Goal: Information Seeking & Learning: Find specific fact

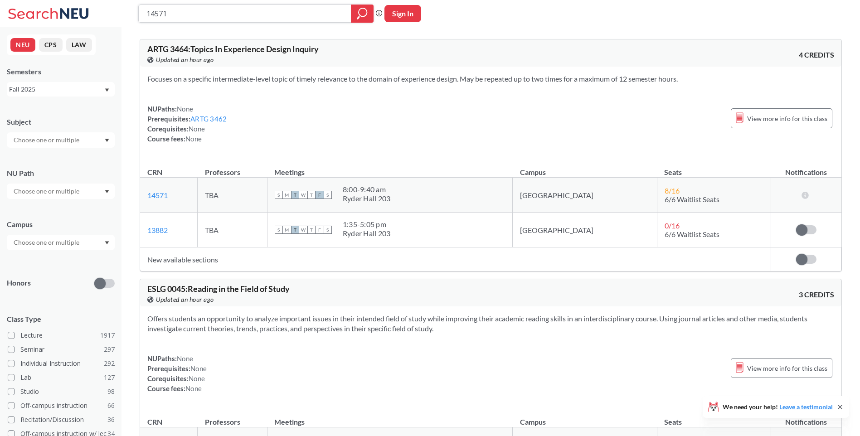
click at [226, 13] on input "14571" at bounding box center [245, 13] width 199 height 15
drag, startPoint x: 216, startPoint y: 12, endPoint x: 203, endPoint y: 10, distance: 12.8
click at [203, 10] on input "14571" at bounding box center [245, 13] width 199 height 15
type input "14539"
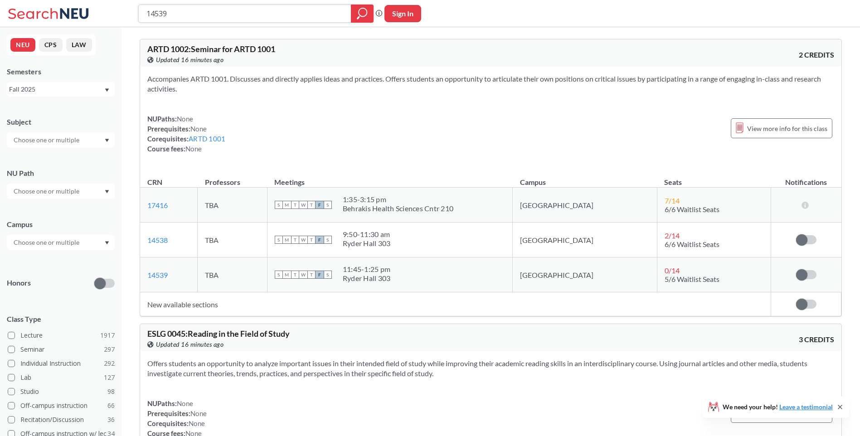
drag, startPoint x: 173, startPoint y: 20, endPoint x: 196, endPoint y: 11, distance: 24.8
click at [174, 20] on input "14539" at bounding box center [245, 13] width 199 height 15
drag, startPoint x: 196, startPoint y: 11, endPoint x: 68, endPoint y: 18, distance: 127.6
click at [68, 18] on div "14539 Phrase search guarantees the exact search appears in the results. Ex. If …" at bounding box center [430, 13] width 860 height 27
paste input "7416"
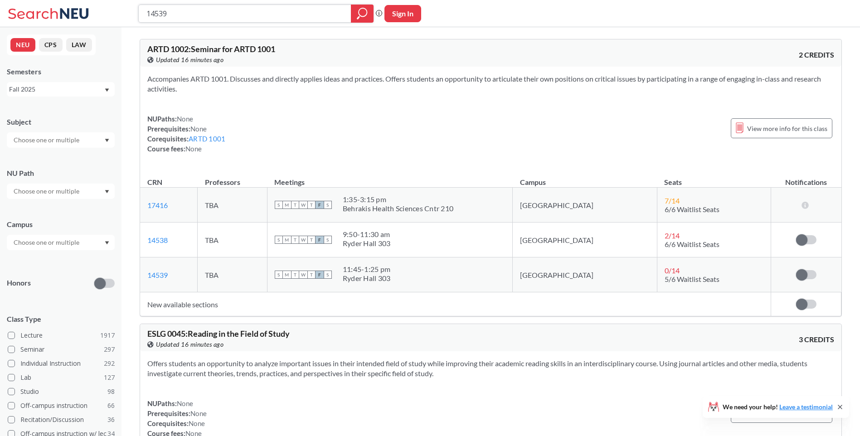
type input "17416"
click at [264, 19] on input "17416" at bounding box center [245, 13] width 199 height 15
drag, startPoint x: 263, startPoint y: 19, endPoint x: 37, endPoint y: 7, distance: 226.6
click at [37, 7] on div "17416 Phrase search guarantees the exact search appears in the results. Ex. If …" at bounding box center [430, 13] width 860 height 27
paste input "14539"
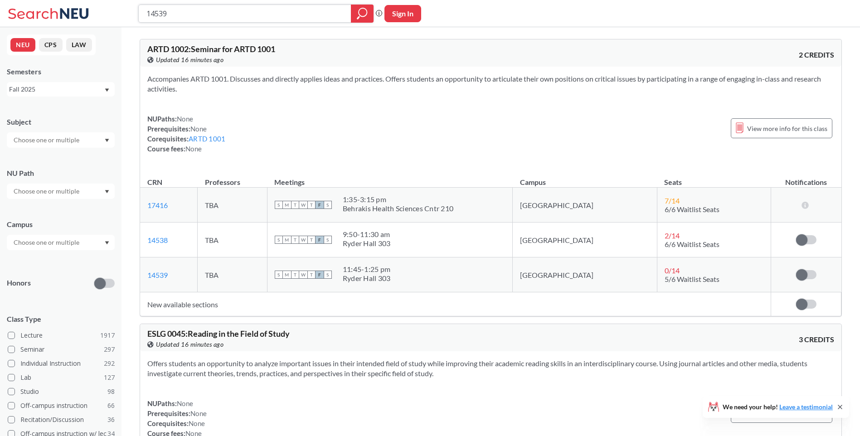
type input "14539"
